Goal: Task Accomplishment & Management: Manage account settings

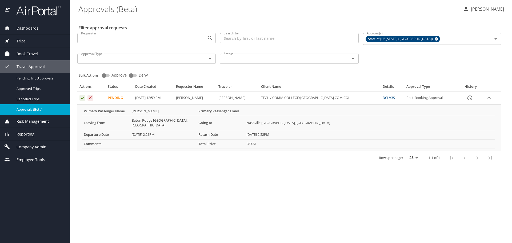
click at [105, 75] on input "Approve" at bounding box center [103, 75] width 19 height 6
checkbox input "true"
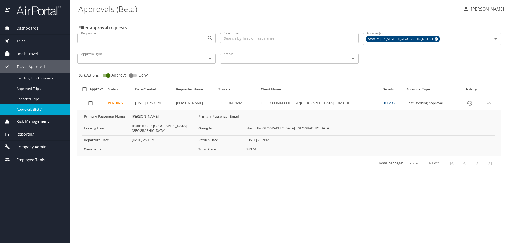
click at [86, 89] on input "select all approval requests" at bounding box center [84, 89] width 10 height 10
checkbox input "true"
click at [298, 227] on span "Bulk Approve" at bounding box center [287, 226] width 31 height 7
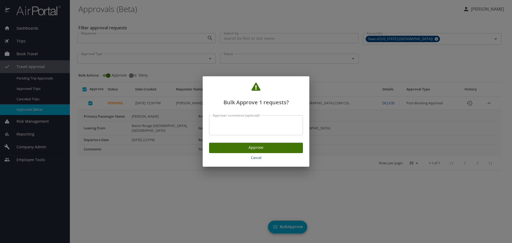
click at [237, 129] on textarea "Approver comments (optional)" at bounding box center [256, 125] width 86 height 10
type textarea "Approved."
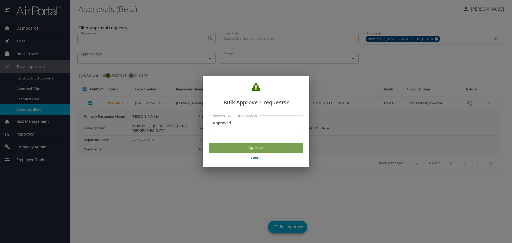
click at [237, 148] on span "Approve" at bounding box center [255, 147] width 85 height 7
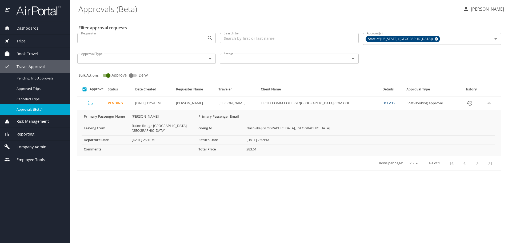
checkbox input "false"
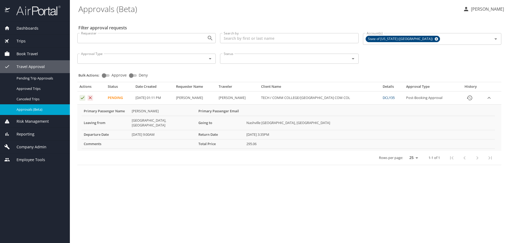
click at [112, 74] on span "Approve" at bounding box center [118, 75] width 15 height 4
click at [112, 74] on input "Approve" at bounding box center [103, 75] width 19 height 6
checkbox input "true"
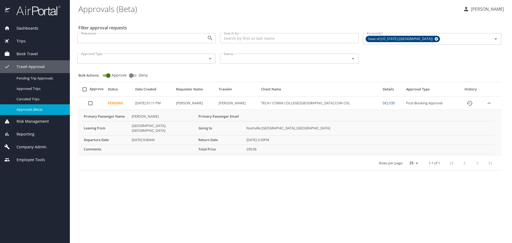
click at [85, 87] on input "select all approval requests" at bounding box center [84, 89] width 10 height 10
checkbox input "true"
click at [292, 228] on span "Bulk Approve" at bounding box center [287, 226] width 31 height 7
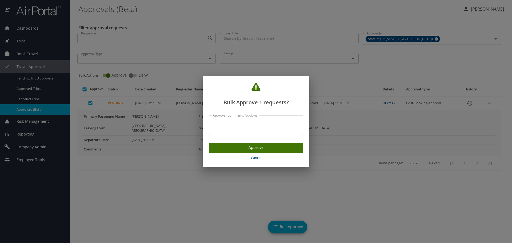
click at [240, 127] on textarea "Approver comments (optional)" at bounding box center [256, 125] width 86 height 10
type textarea "Approved."
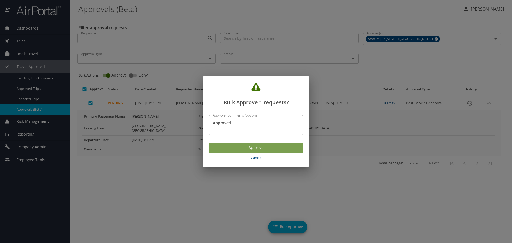
click at [238, 143] on button "Approve" at bounding box center [256, 148] width 94 height 10
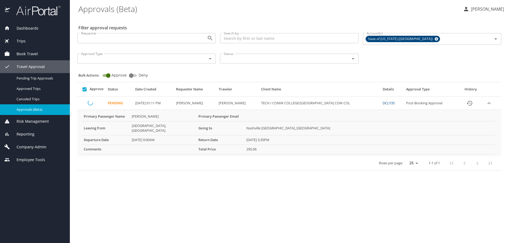
checkbox input "false"
